Goal: Task Accomplishment & Management: Use online tool/utility

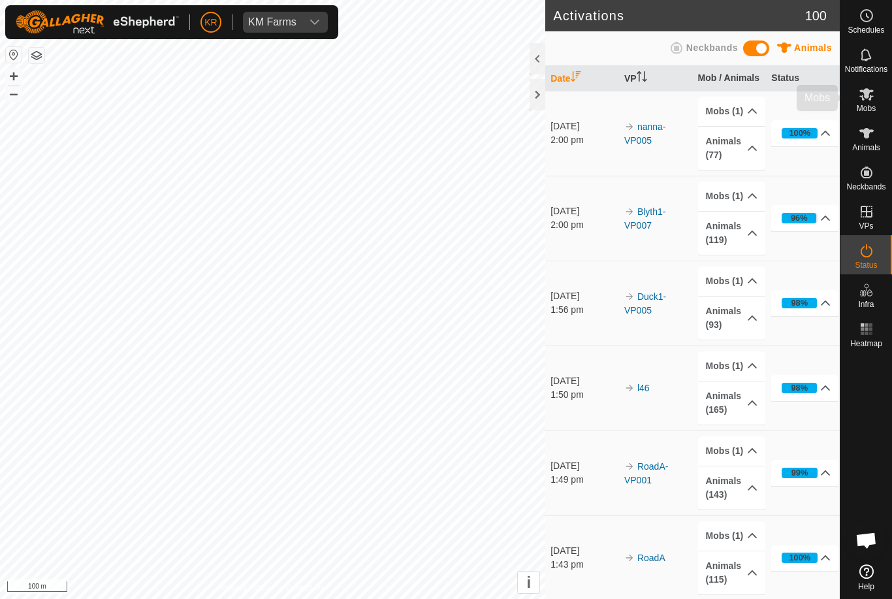
click at [875, 101] on es-mob-svg-icon at bounding box center [867, 94] width 24 height 21
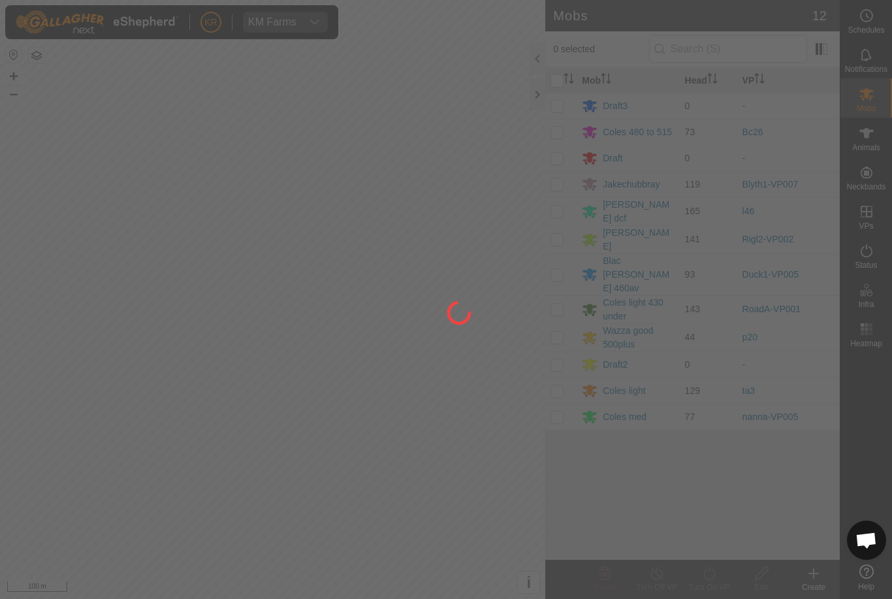
click at [565, 210] on div at bounding box center [446, 299] width 892 height 599
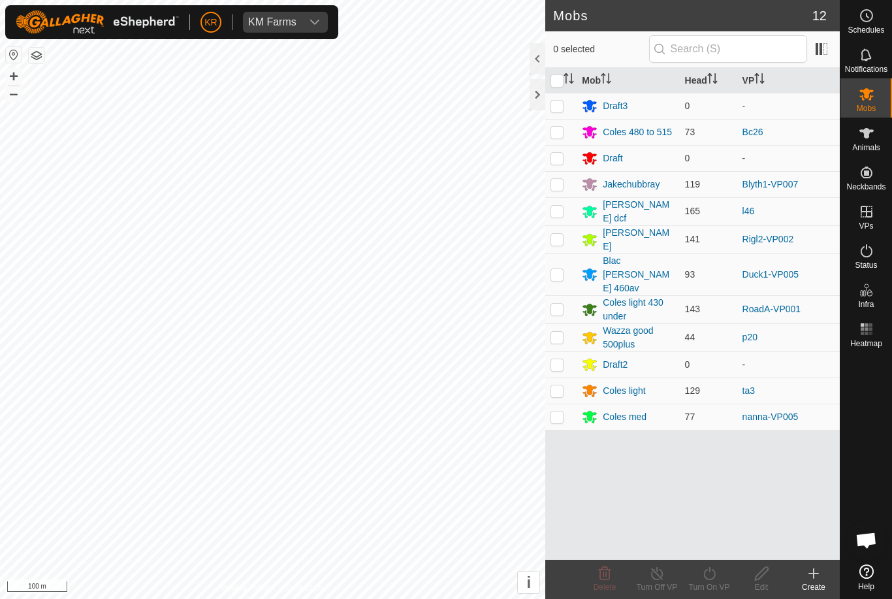
click at [567, 206] on td at bounding box center [560, 211] width 31 height 28
click at [565, 209] on td at bounding box center [560, 211] width 31 height 28
click at [565, 211] on td at bounding box center [560, 211] width 31 height 28
checkbox input "true"
click at [719, 583] on div "Turn On VP" at bounding box center [709, 587] width 52 height 12
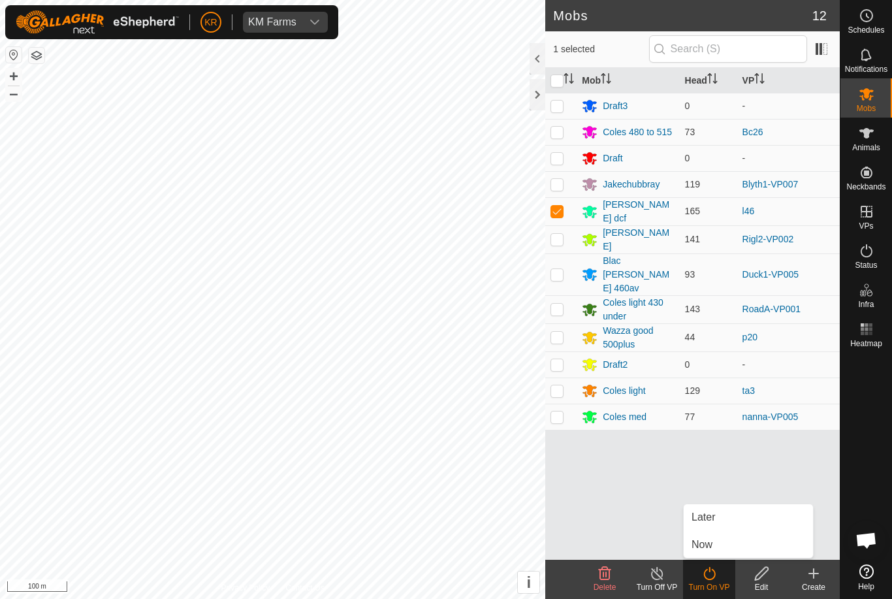
click at [731, 518] on link "Later" at bounding box center [748, 517] width 129 height 26
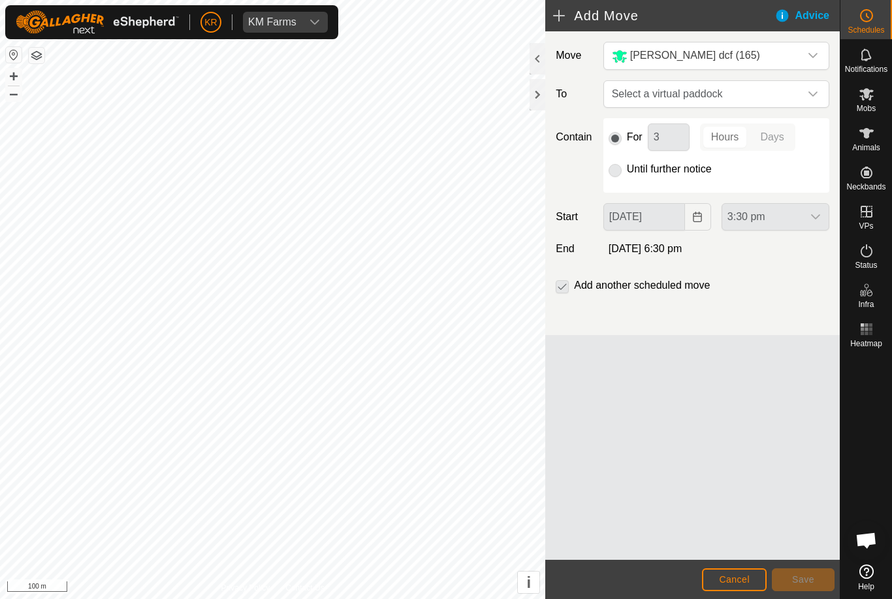
click at [798, 84] on span "Select a virtual paddock" at bounding box center [703, 94] width 193 height 26
type input "L47"
click at [774, 191] on div "l47 1.52 ha" at bounding box center [716, 187] width 193 height 9
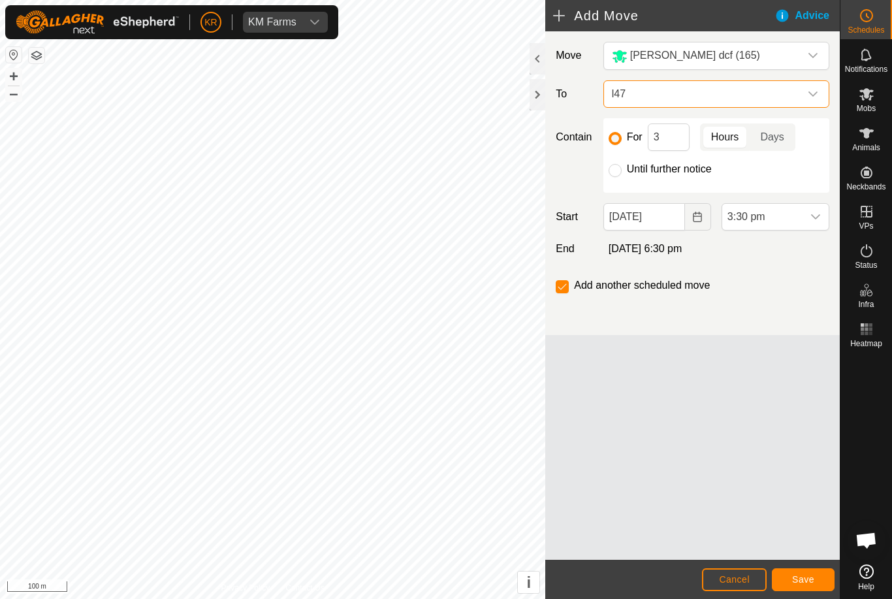
click at [808, 587] on button "Save" at bounding box center [803, 579] width 63 height 23
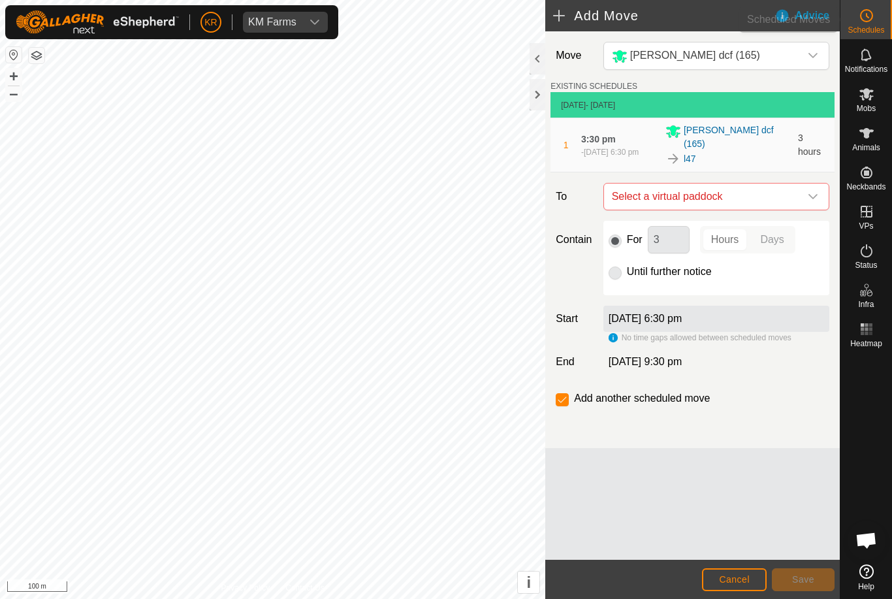
click at [874, 18] on icon at bounding box center [867, 16] width 16 height 16
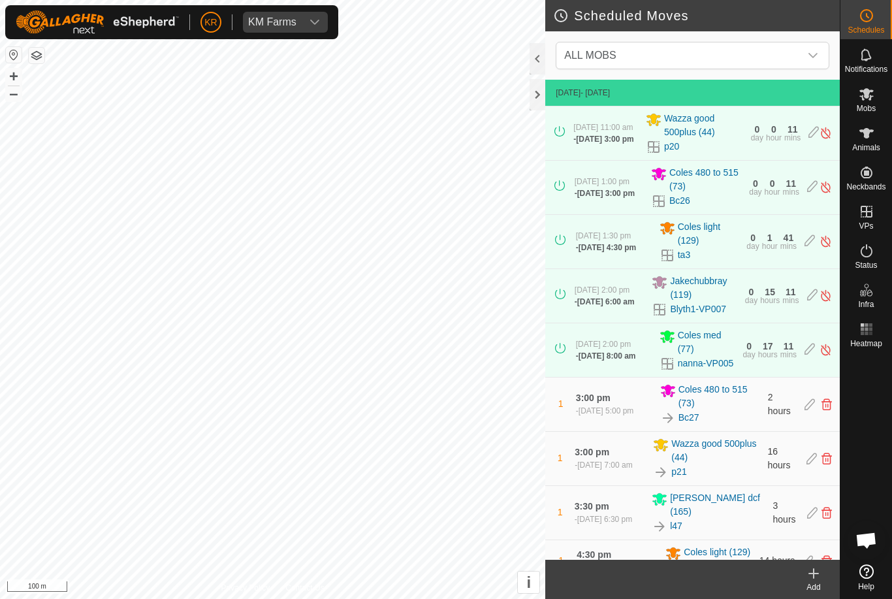
click at [807, 59] on div "dropdown trigger" at bounding box center [813, 55] width 26 height 26
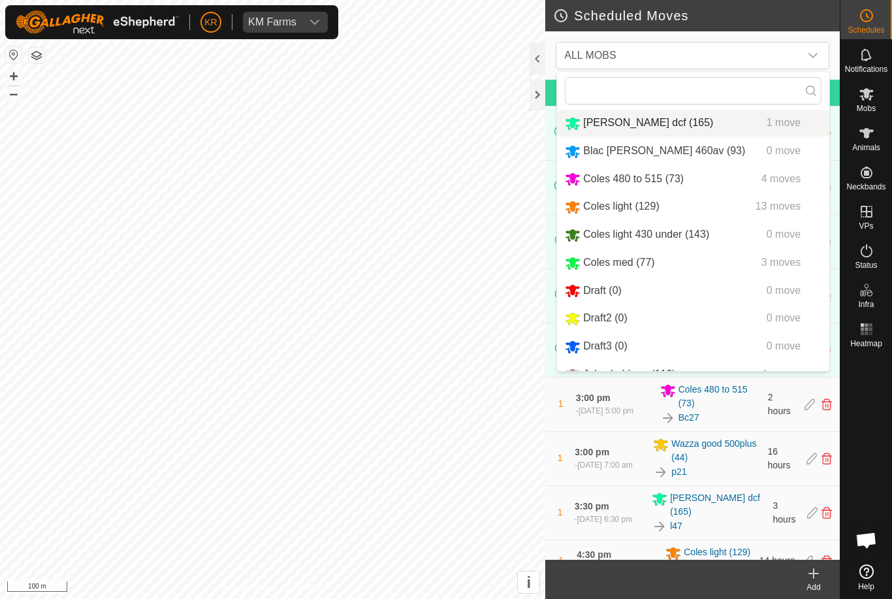
click at [720, 125] on div "[PERSON_NAME] dcf (165) 1 move" at bounding box center [693, 123] width 257 height 16
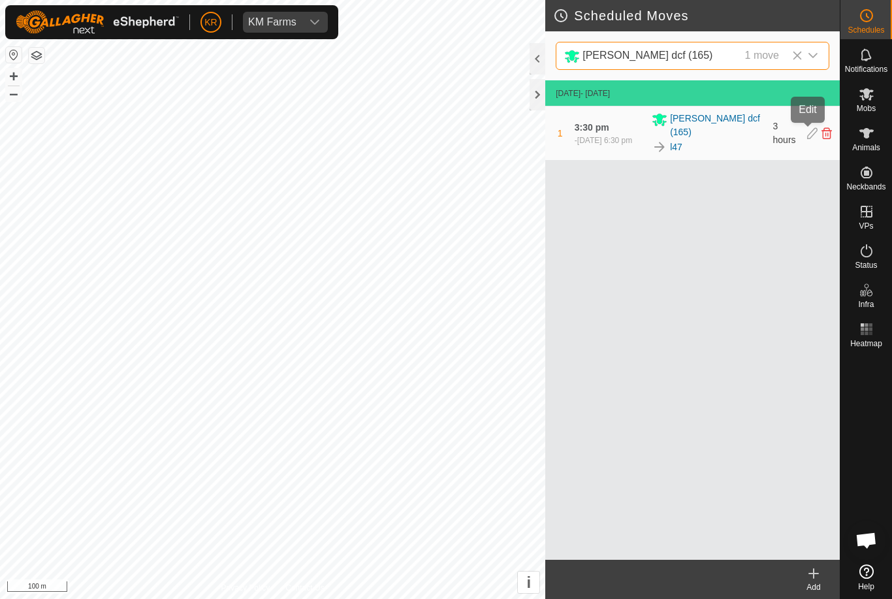
click at [807, 131] on icon at bounding box center [812, 133] width 10 height 12
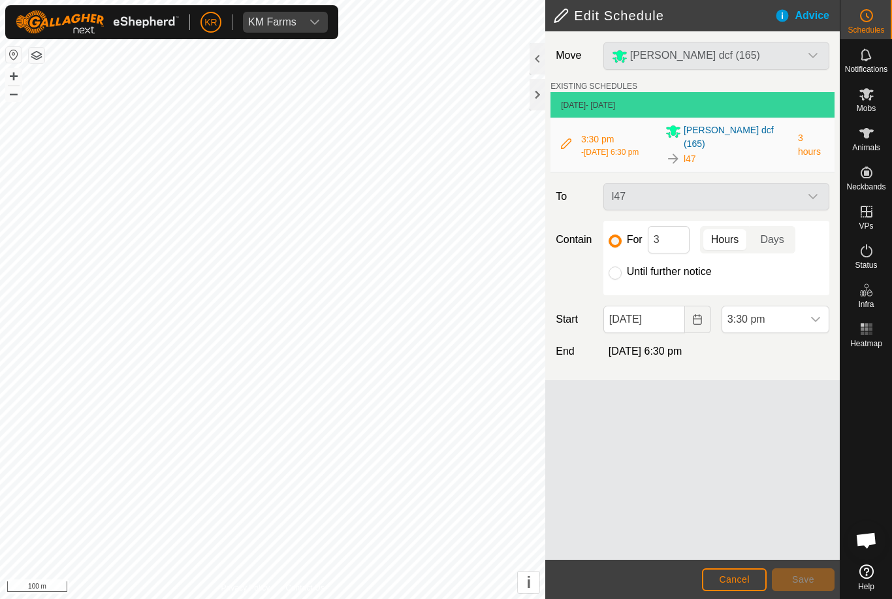
click at [620, 267] on input "Until further notice" at bounding box center [614, 272] width 13 height 13
radio input "true"
click at [800, 308] on span "3:30 pm" at bounding box center [762, 319] width 80 height 26
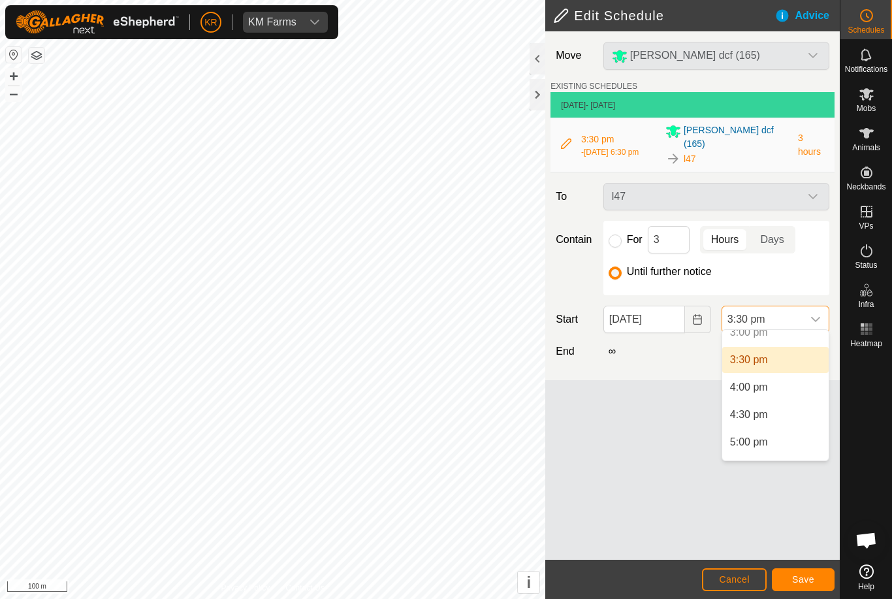
scroll to position [843, 0]
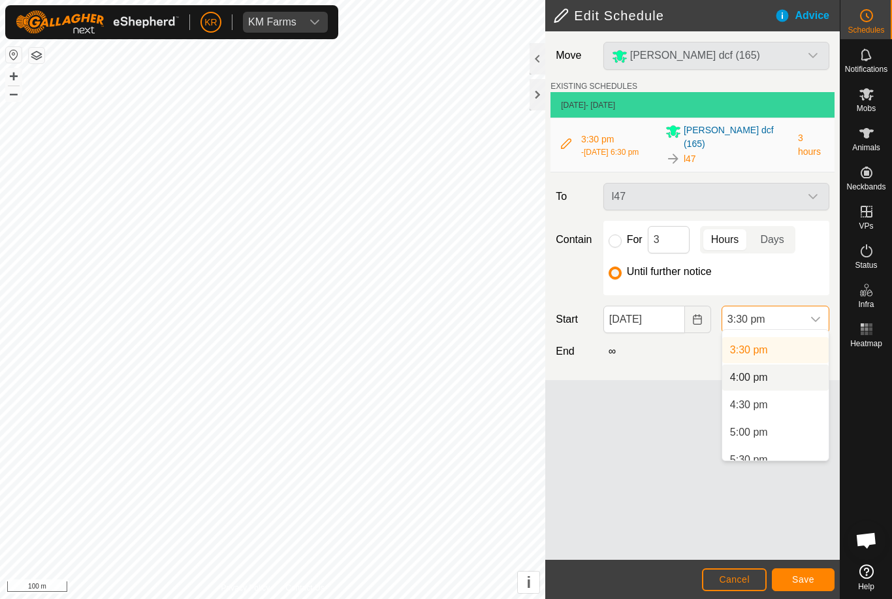
click at [793, 382] on li "4:00 pm" at bounding box center [775, 377] width 106 height 26
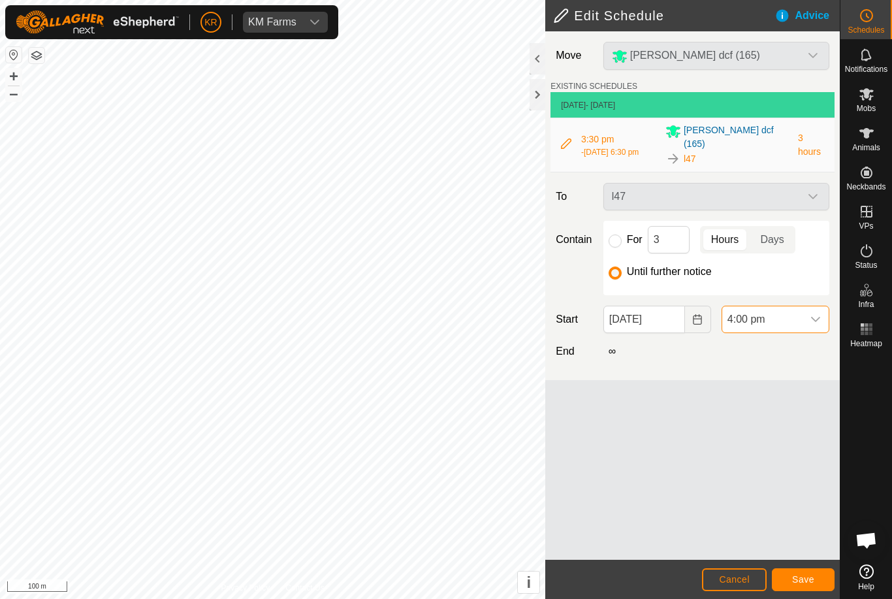
click at [814, 577] on button "Save" at bounding box center [803, 579] width 63 height 23
